Goal: Transaction & Acquisition: Purchase product/service

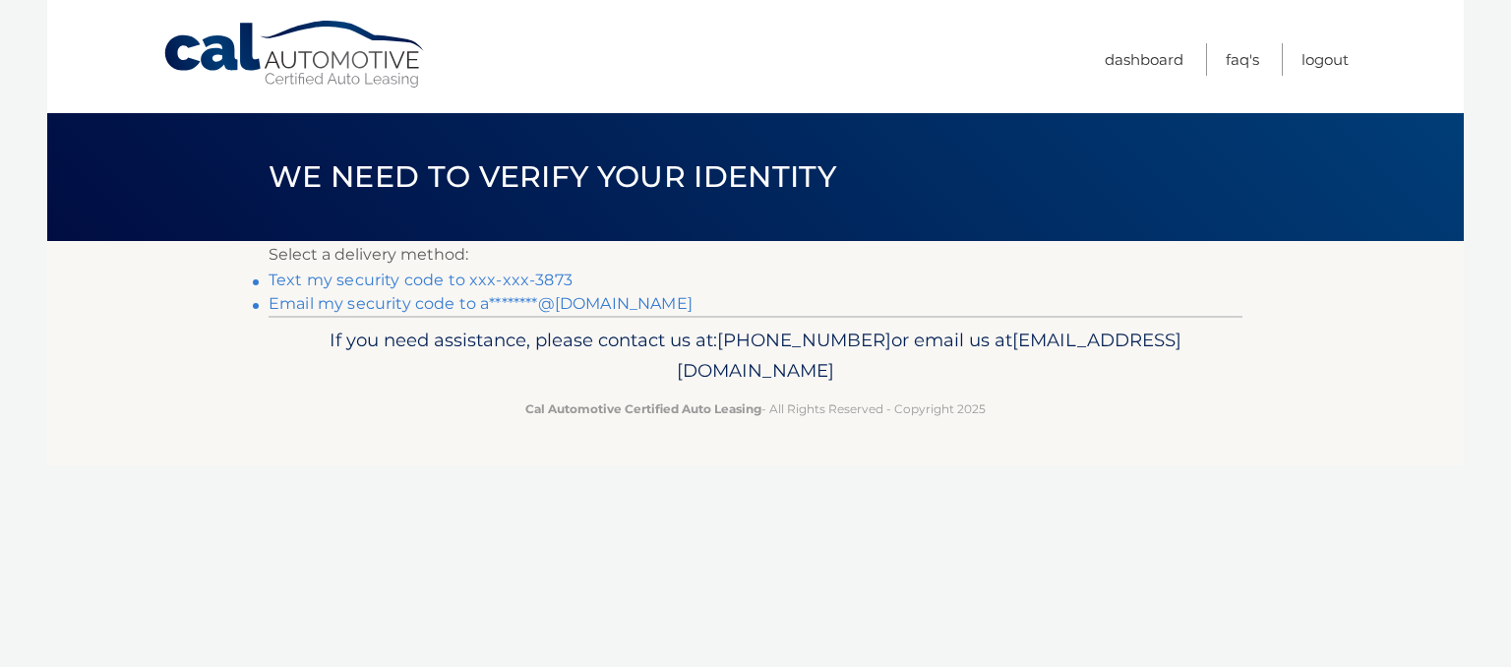
click at [506, 303] on link "Email my security code to a********@[DOMAIN_NAME]" at bounding box center [481, 303] width 424 height 19
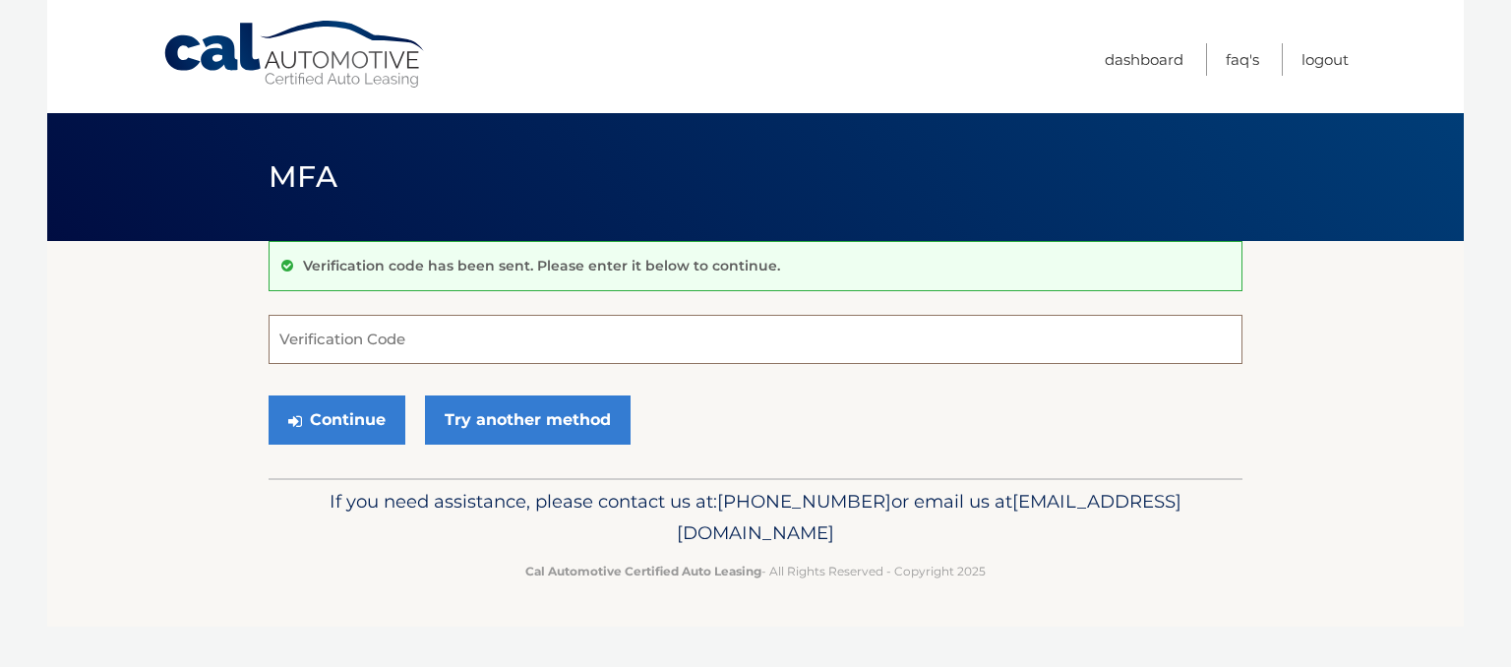
click at [473, 332] on input "Verification Code" at bounding box center [756, 339] width 974 height 49
click at [493, 355] on input "Verification Code" at bounding box center [756, 339] width 974 height 49
paste input "276841"
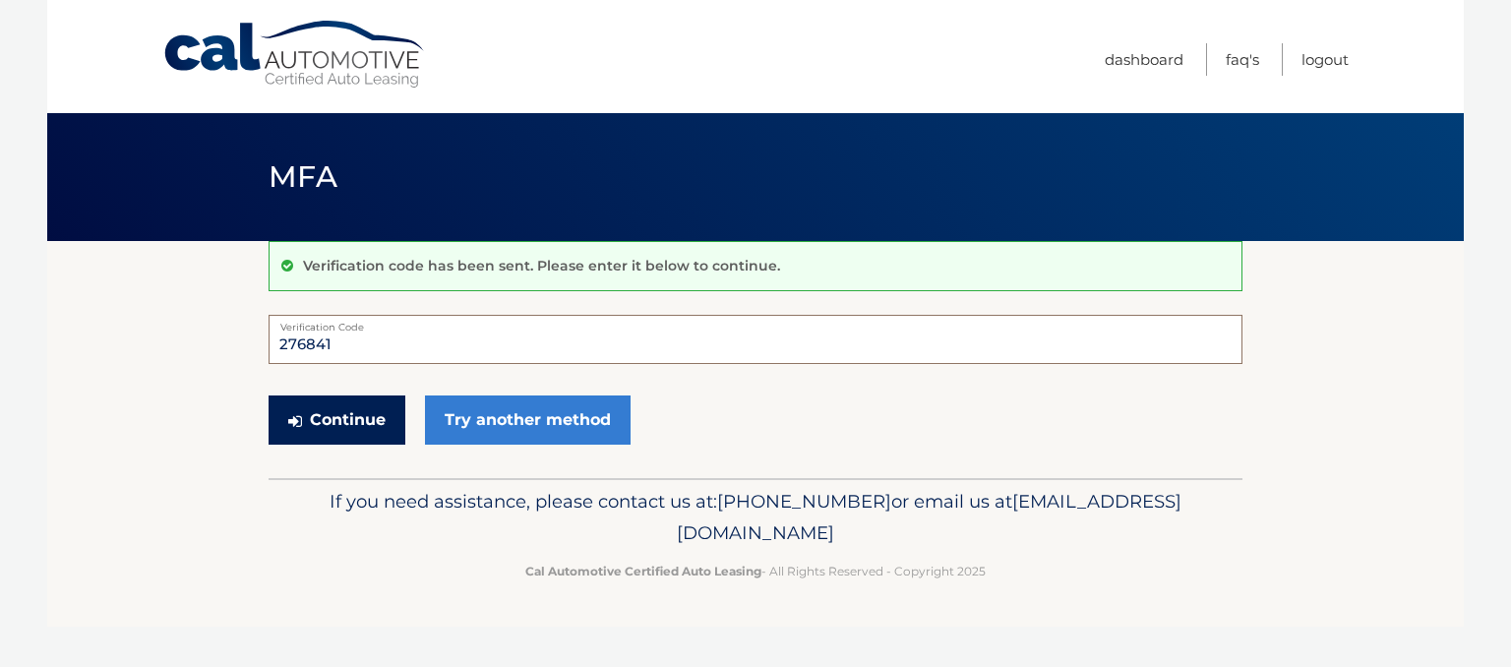
type input "276841"
click at [332, 412] on button "Continue" at bounding box center [337, 419] width 137 height 49
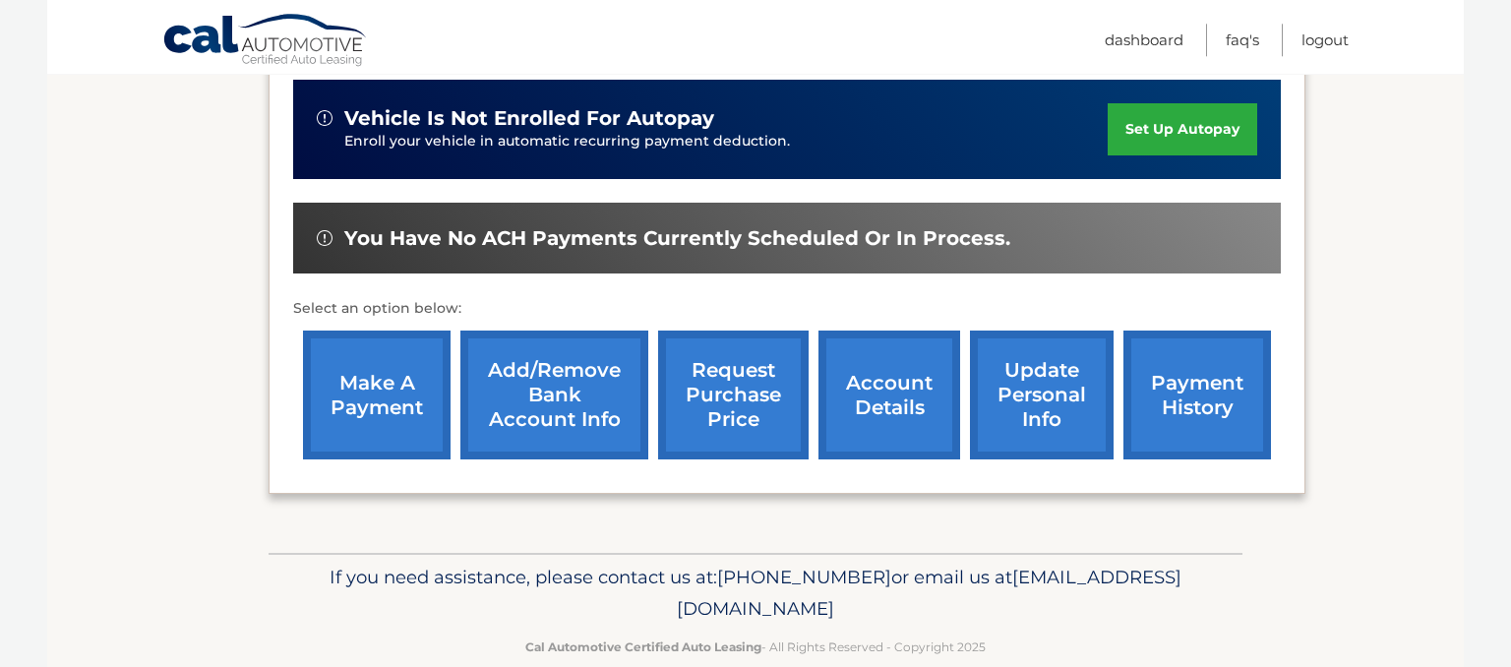
scroll to position [519, 0]
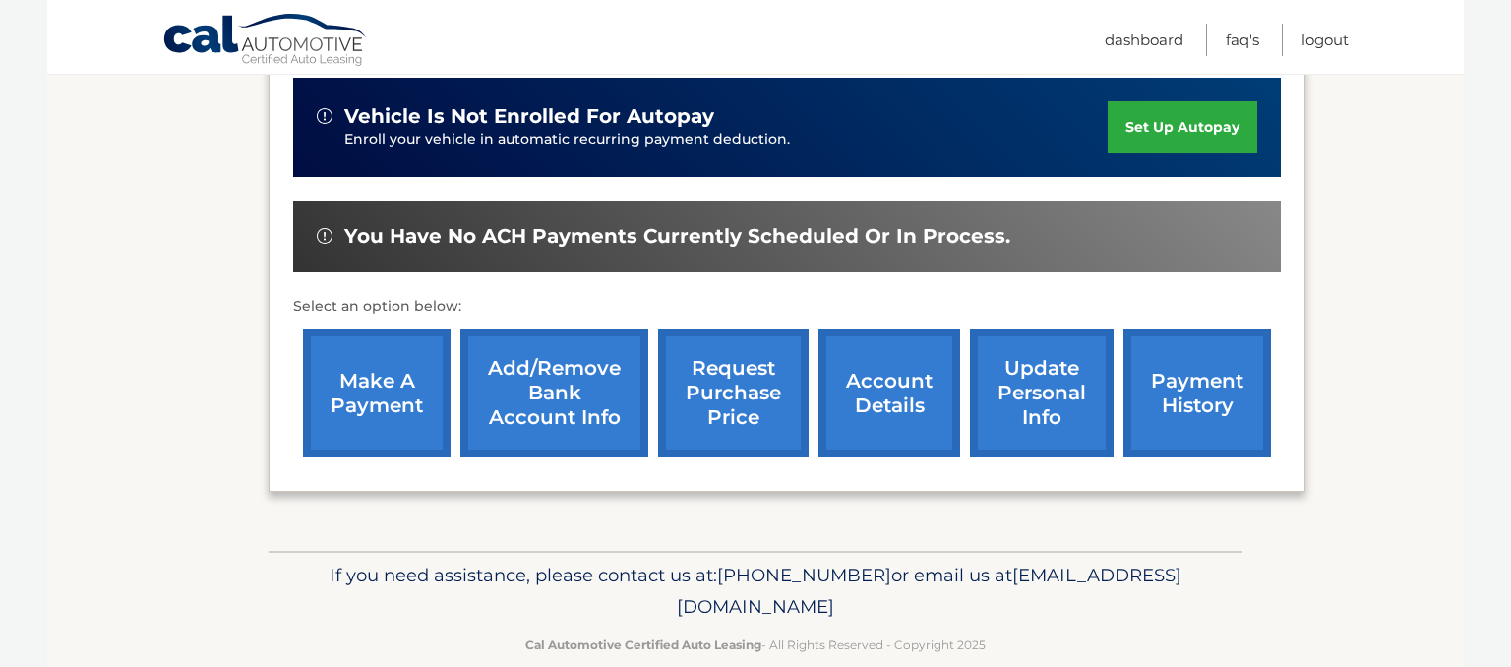
click at [359, 378] on link "make a payment" at bounding box center [377, 393] width 148 height 129
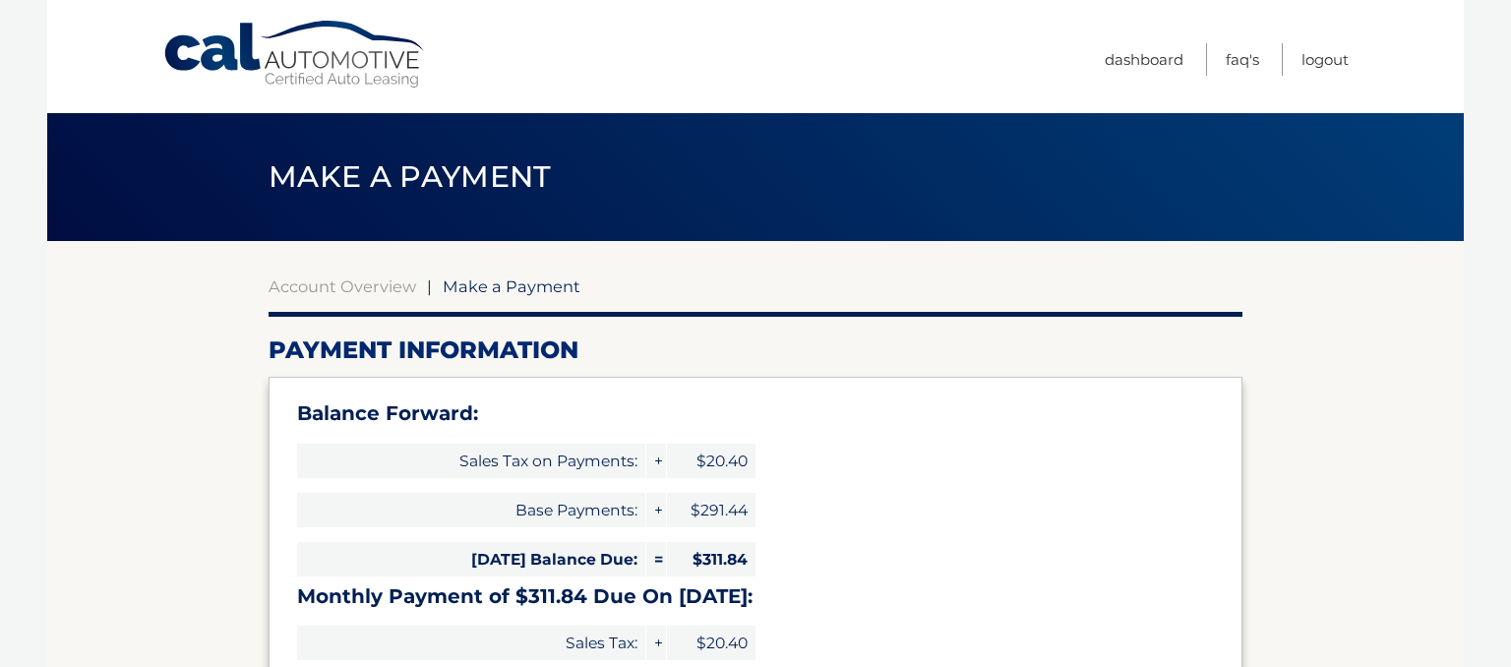
select select "ZjkyYmNjZDctNjg2OS00ZGY4LWI5MGEtMzUwODg4ODFiNWFl"
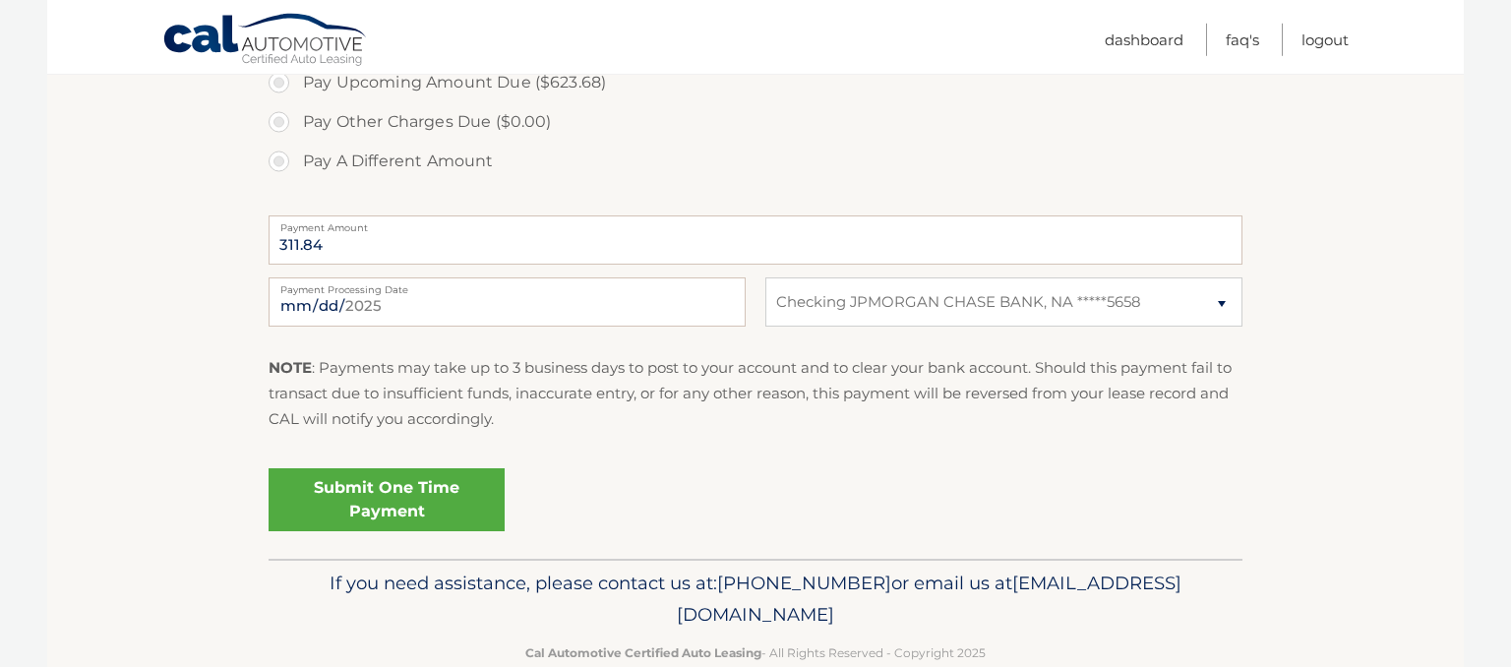
scroll to position [830, 0]
click at [388, 483] on link "Submit One Time Payment" at bounding box center [387, 499] width 236 height 63
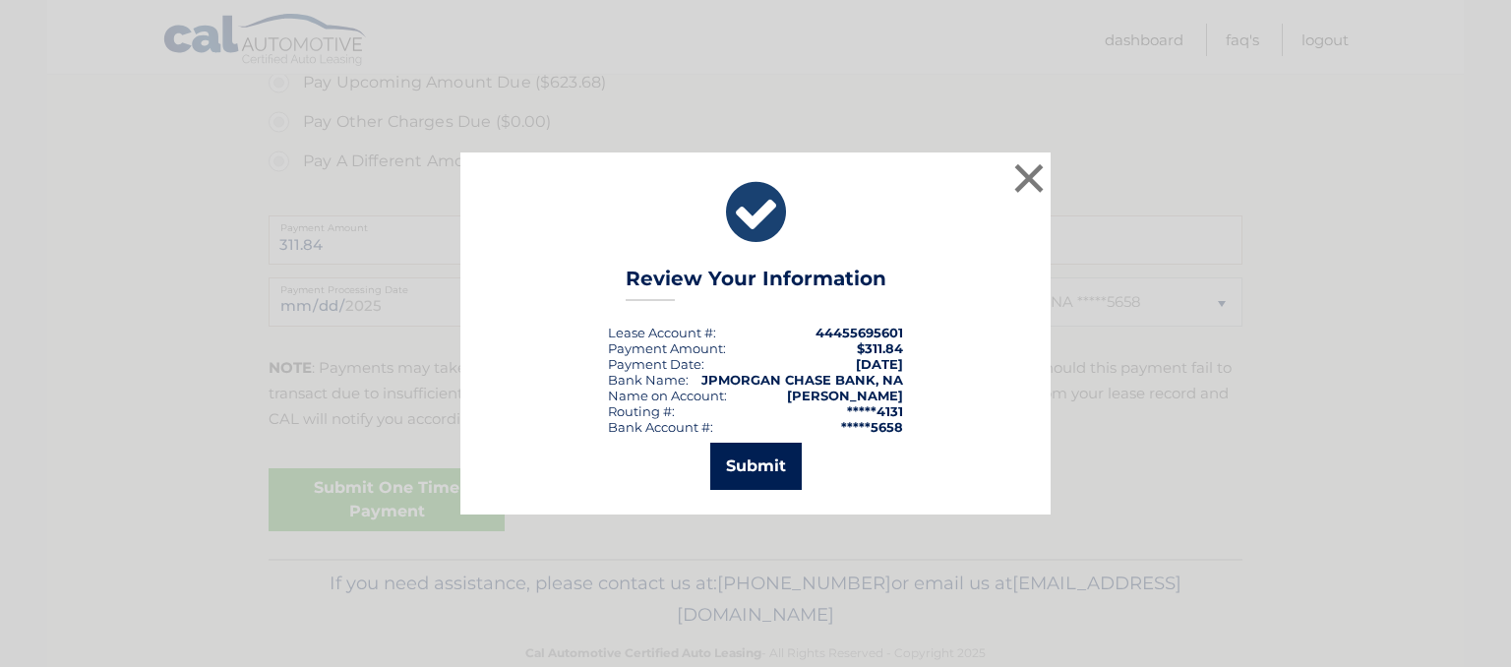
click at [763, 460] on button "Submit" at bounding box center [755, 466] width 91 height 47
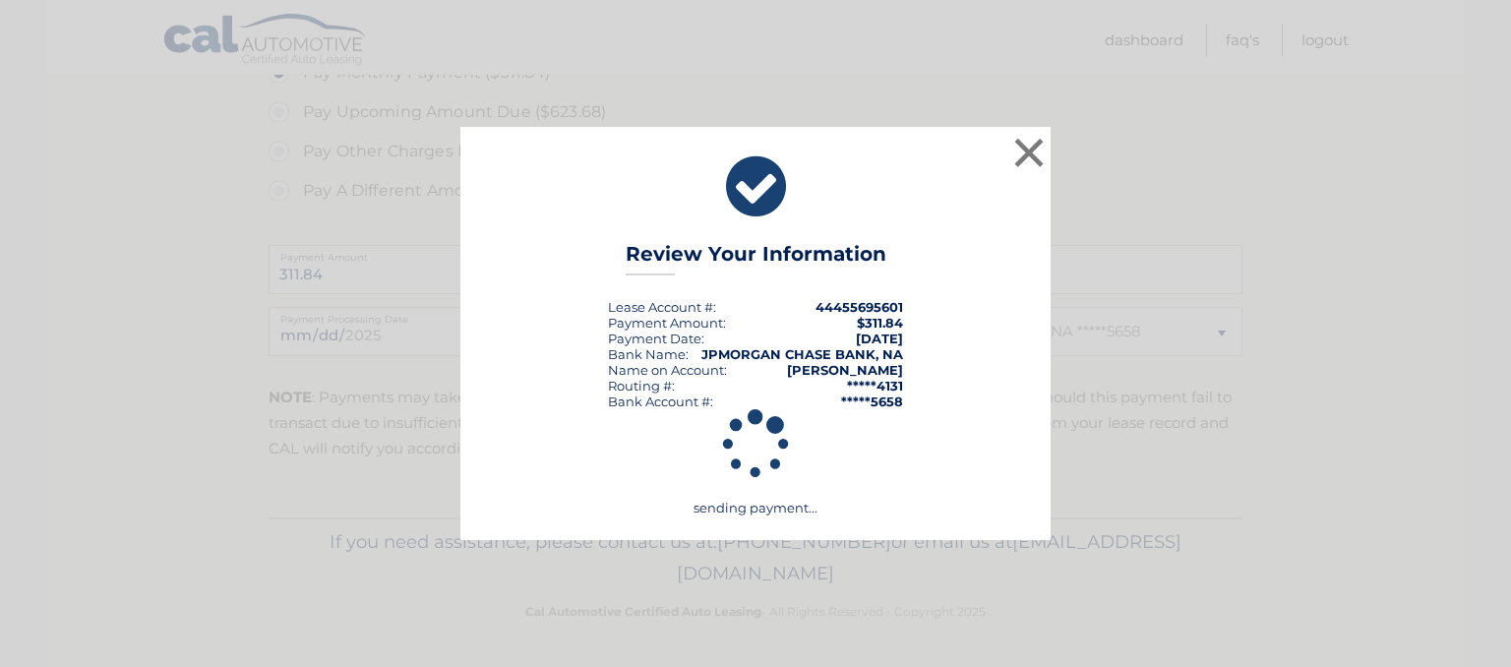
scroll to position [800, 0]
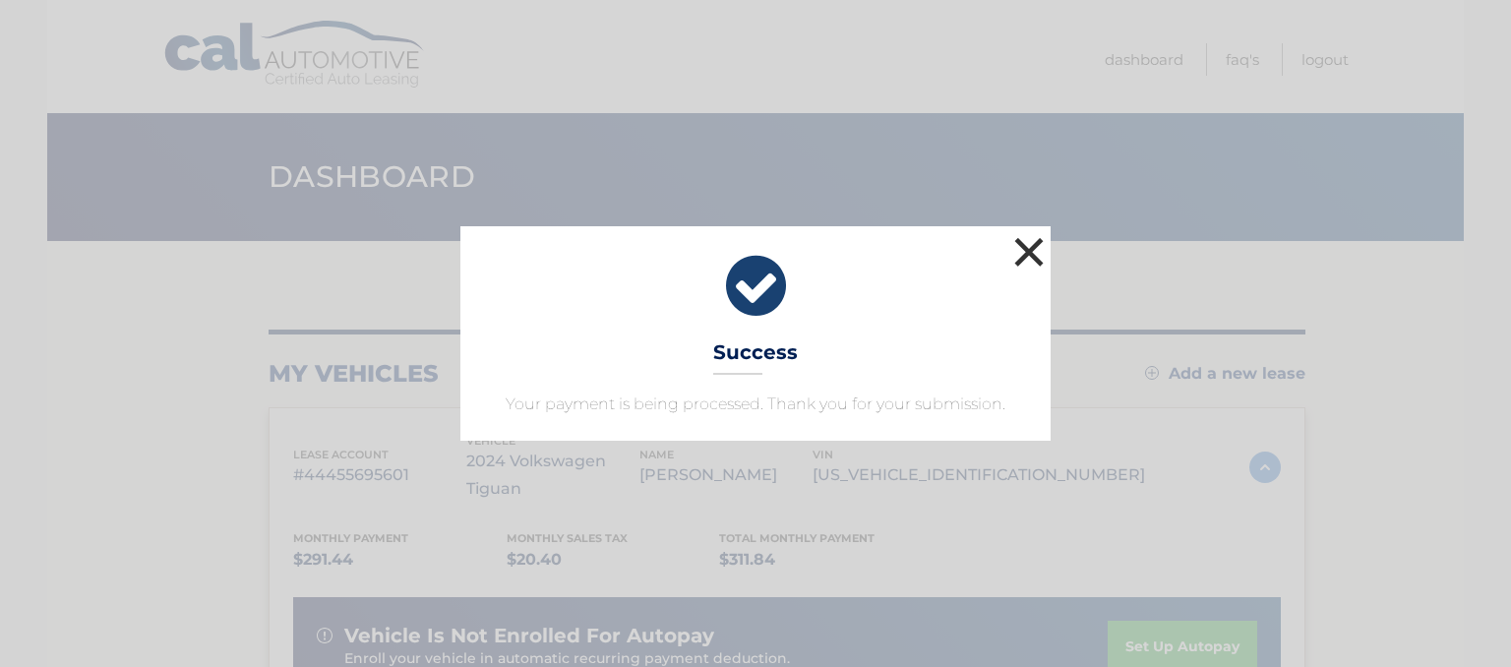
click at [1030, 249] on button "×" at bounding box center [1028, 251] width 39 height 39
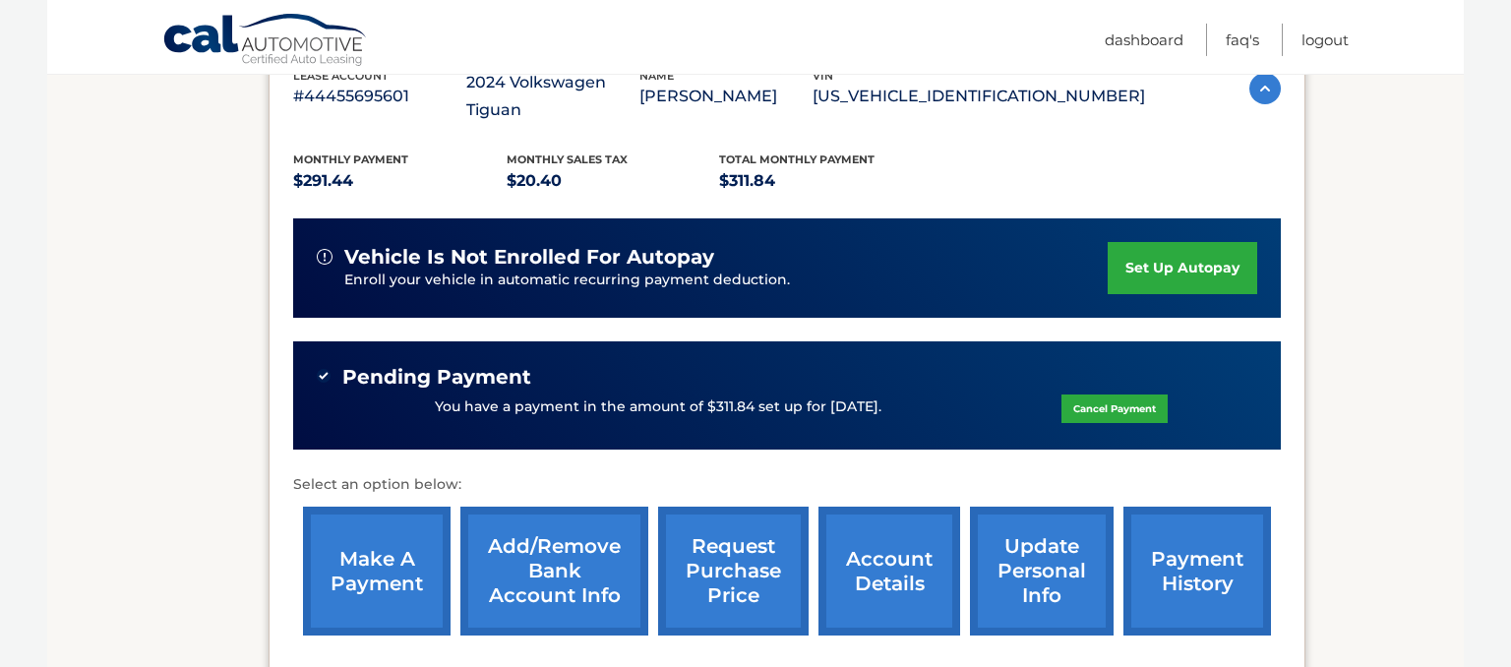
scroll to position [415, 0]
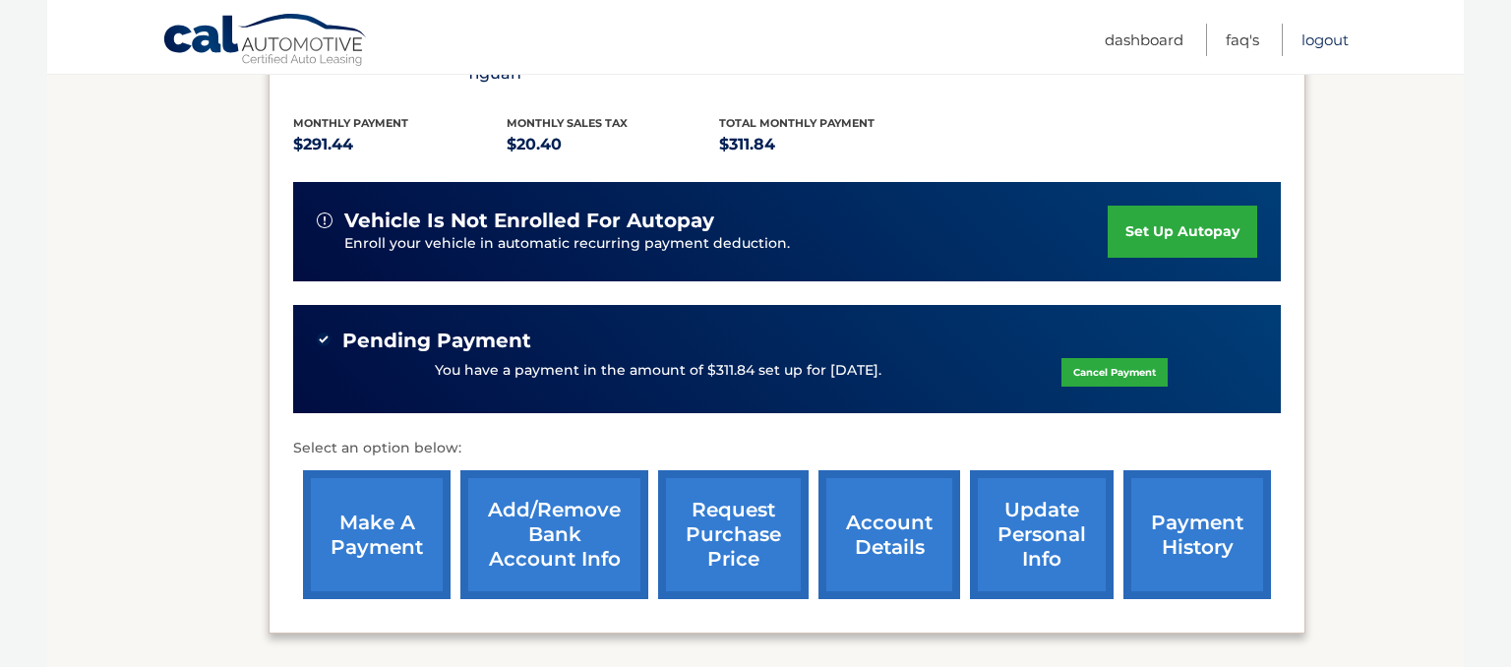
click at [1319, 35] on link "Logout" at bounding box center [1324, 40] width 47 height 32
